Goal: Navigation & Orientation: Go to known website

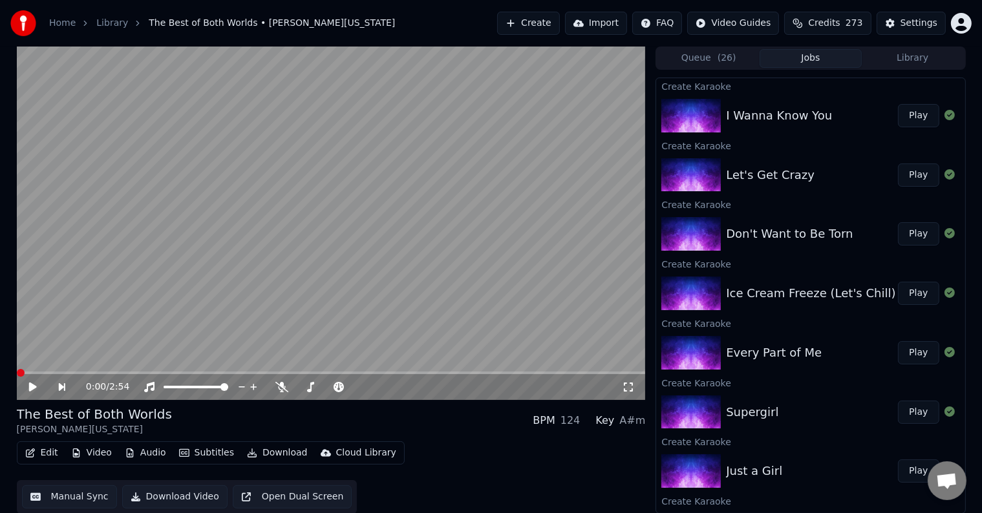
scroll to position [449, 0]
